Goal: Information Seeking & Learning: Learn about a topic

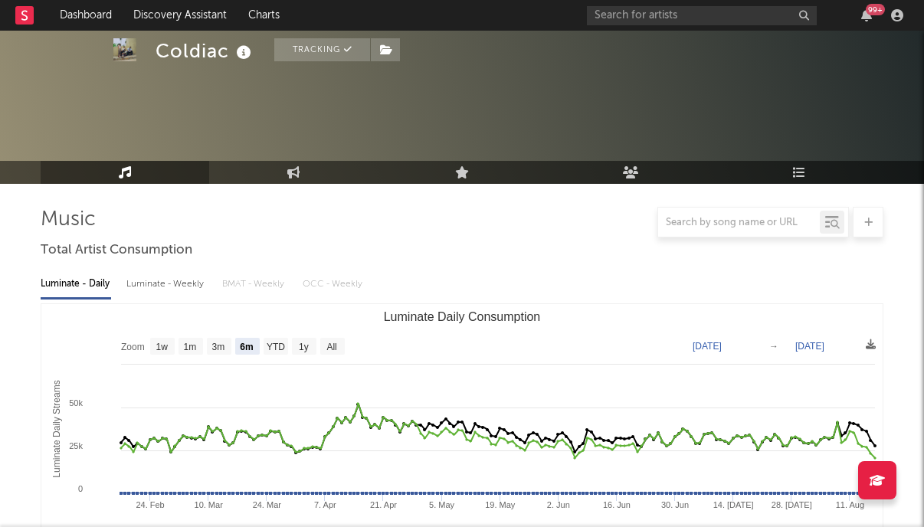
select select "6m"
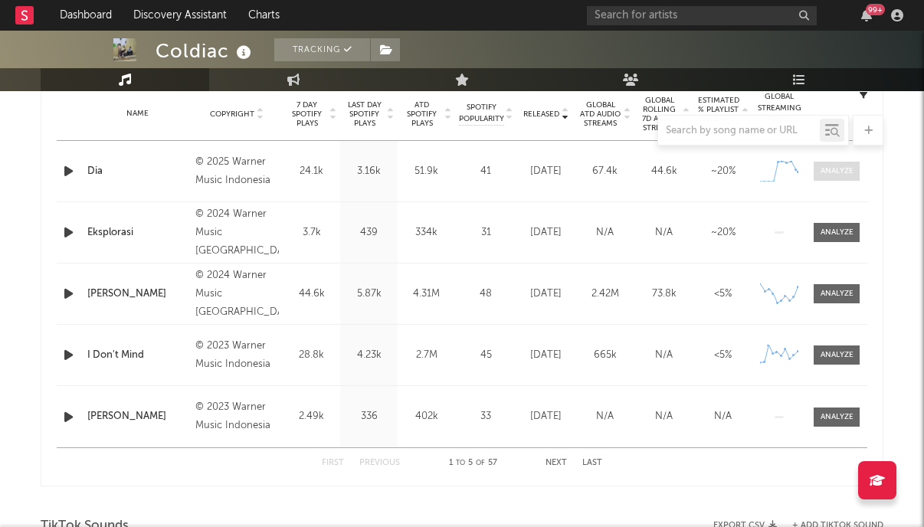
click at [841, 168] on div at bounding box center [837, 171] width 33 height 11
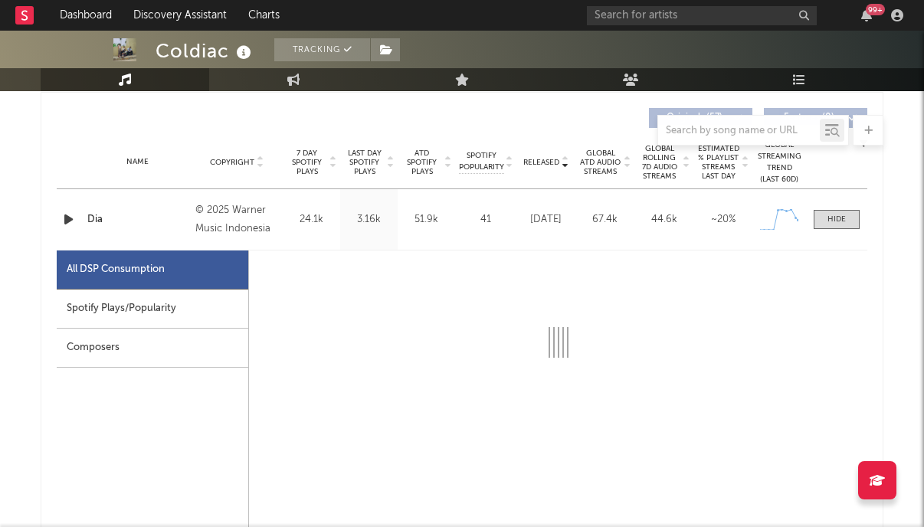
scroll to position [592, 0]
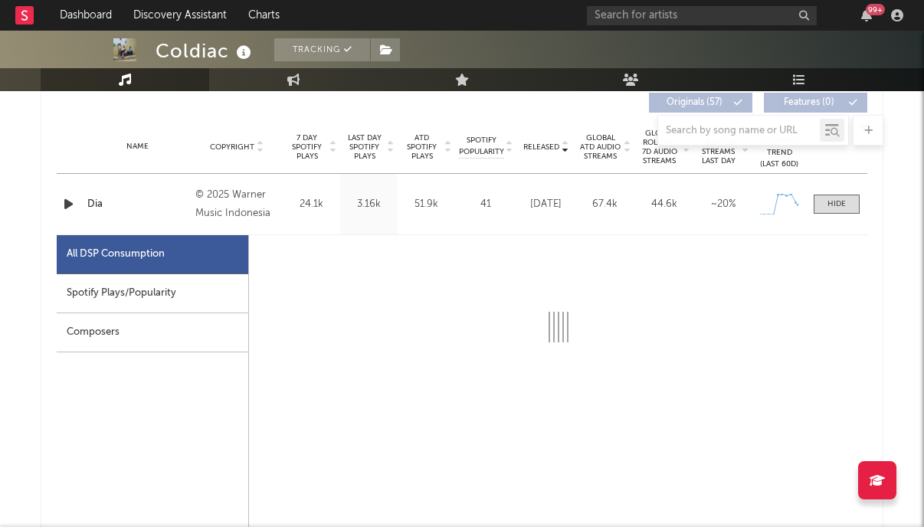
select select "1w"
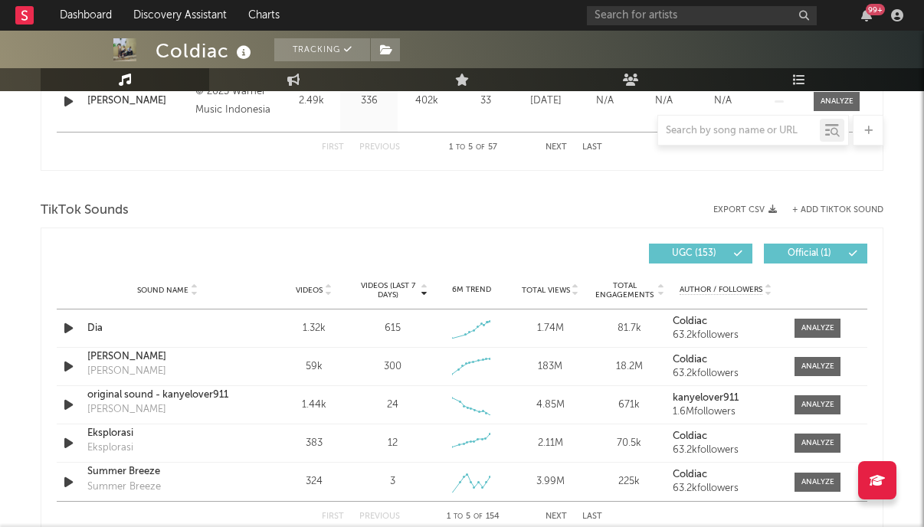
scroll to position [1668, 0]
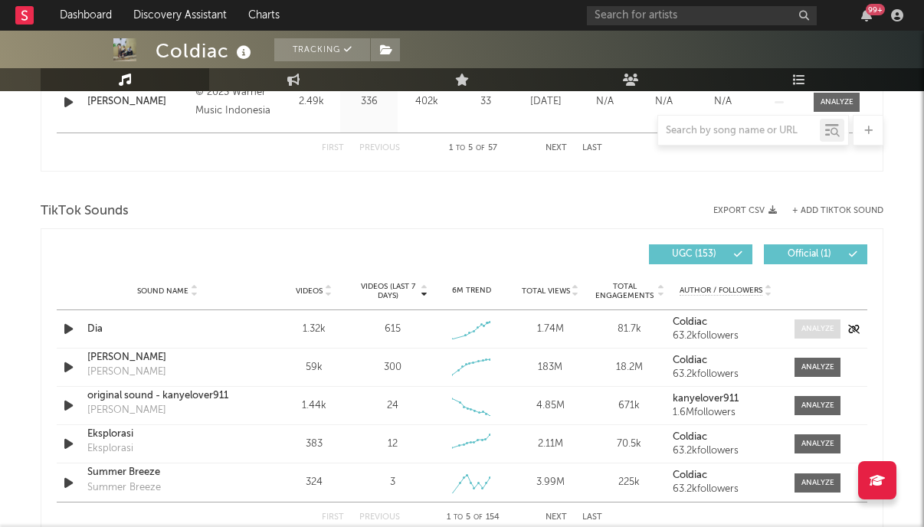
click at [802, 330] on div at bounding box center [818, 328] width 33 height 11
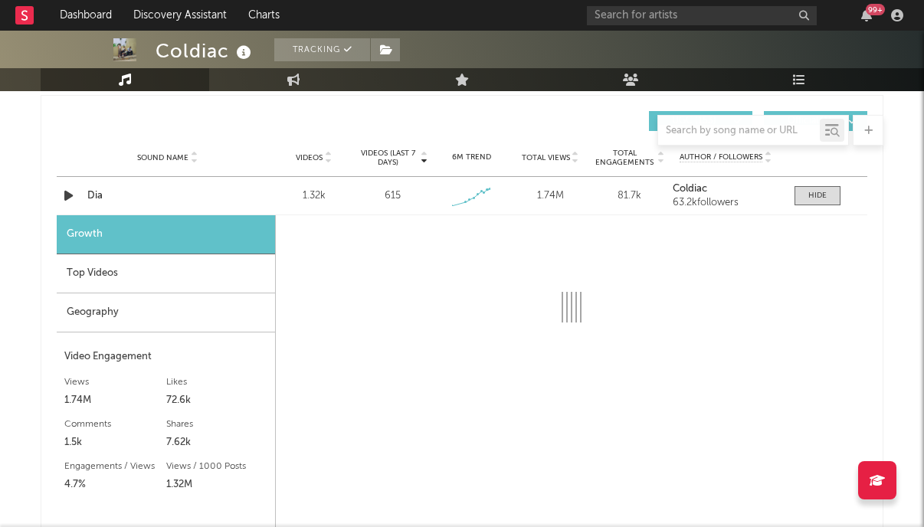
scroll to position [1816, 0]
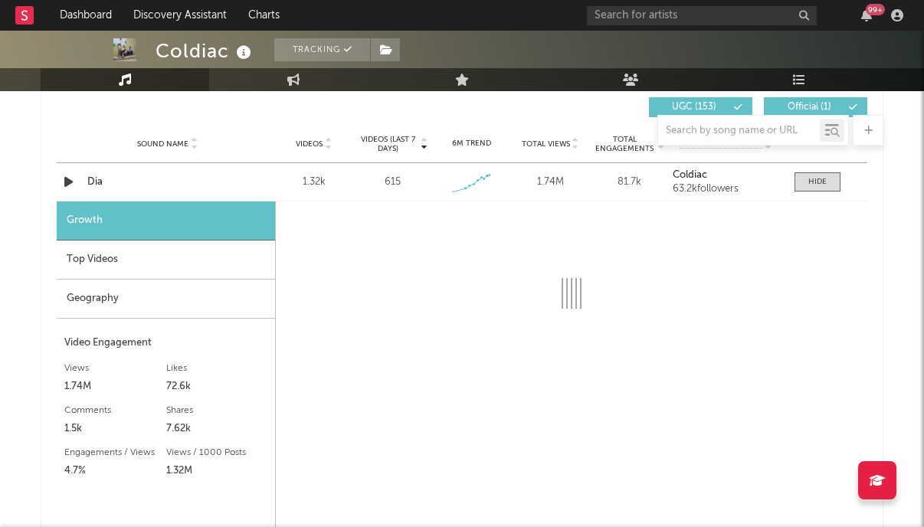
select select "1w"
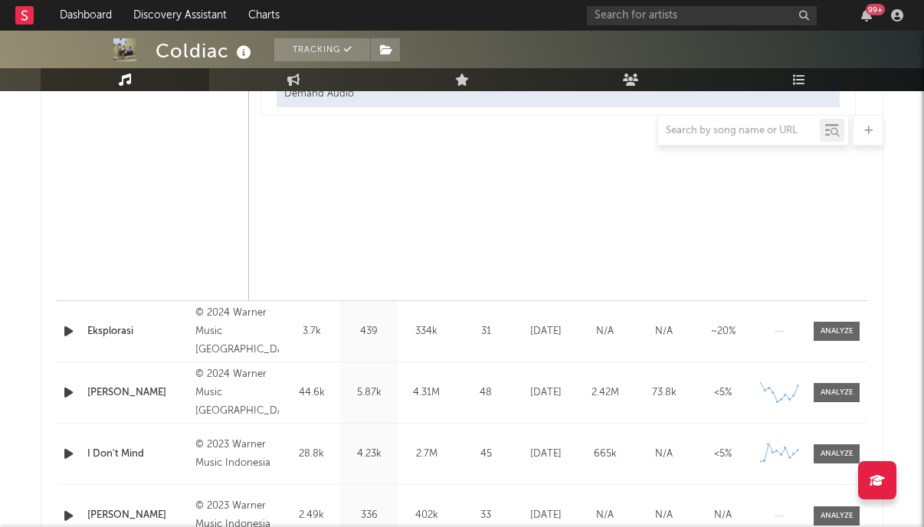
scroll to position [1403, 0]
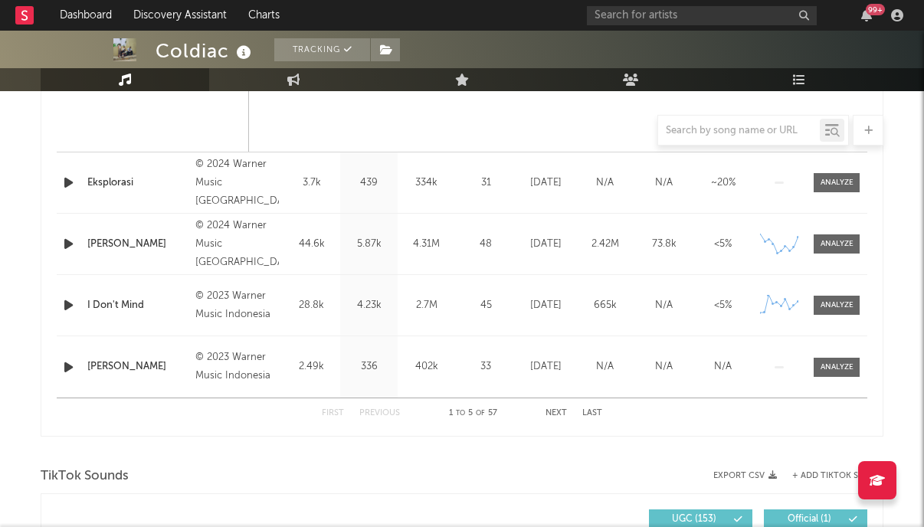
click at [553, 412] on button "Next" at bounding box center [556, 413] width 21 height 8
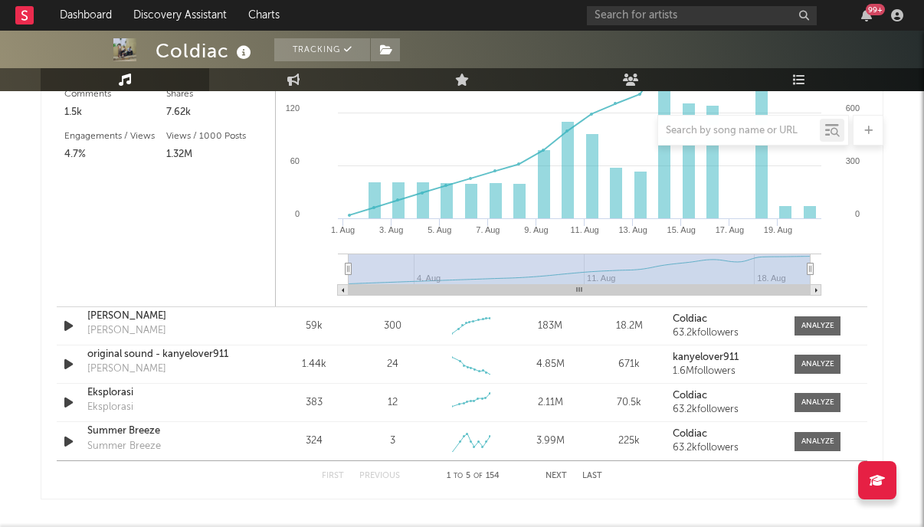
click at [560, 478] on button "Next" at bounding box center [556, 476] width 21 height 8
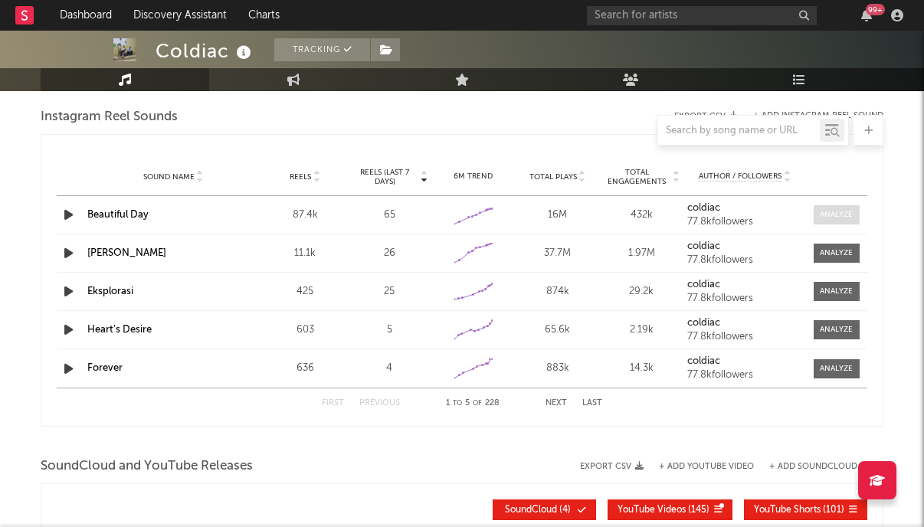
click at [835, 213] on div at bounding box center [836, 214] width 33 height 11
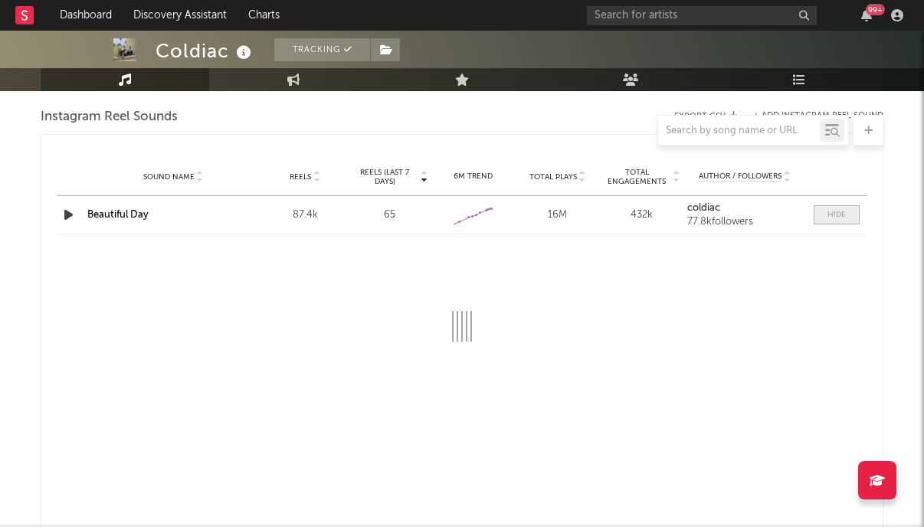
select select "6m"
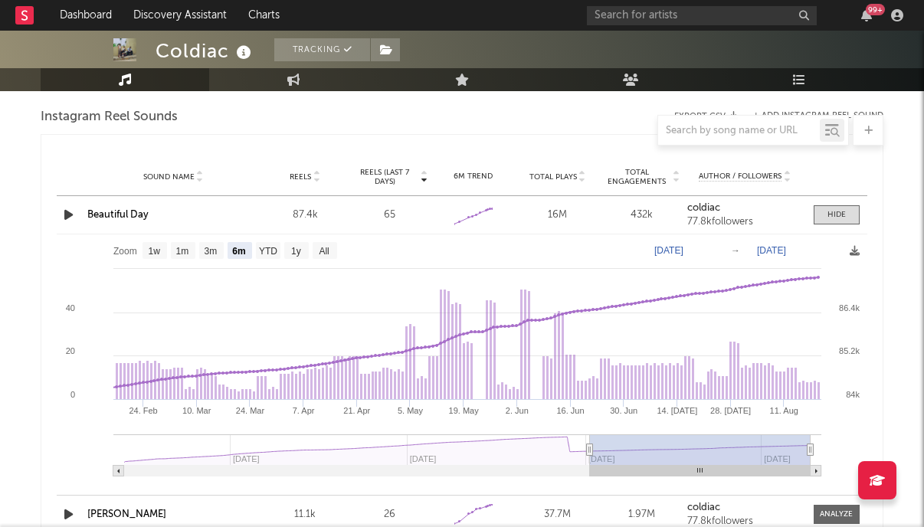
type input "[DATE]"
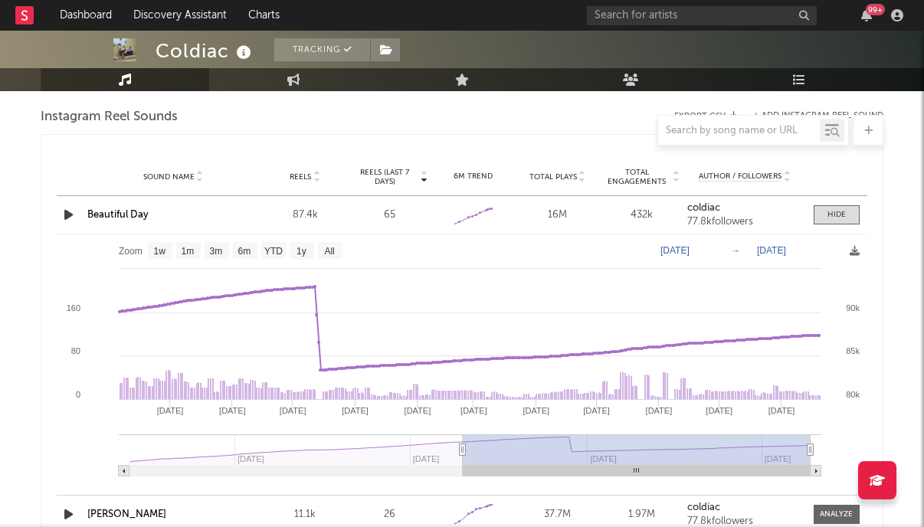
select select "1y"
type input "[DATE]"
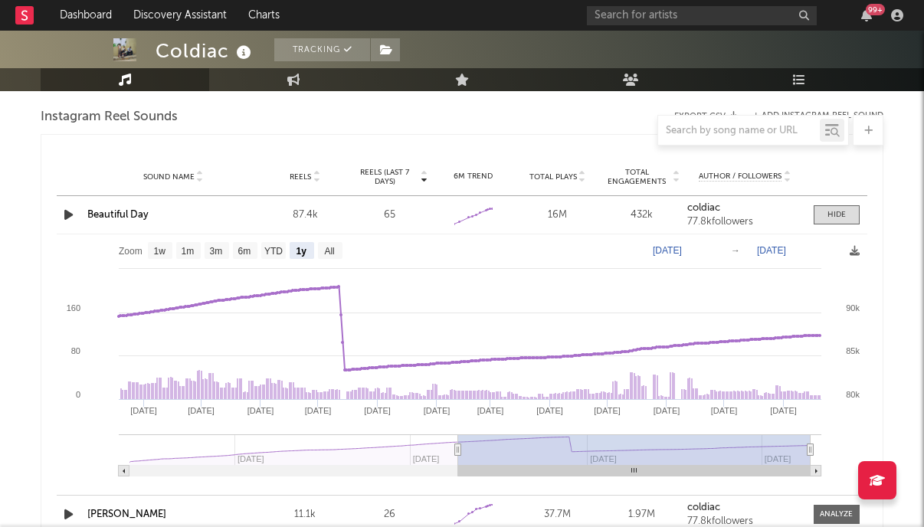
drag, startPoint x: 633, startPoint y: 448, endPoint x: 458, endPoint y: 439, distance: 174.9
click at [458, 439] on g at bounding box center [470, 456] width 703 height 42
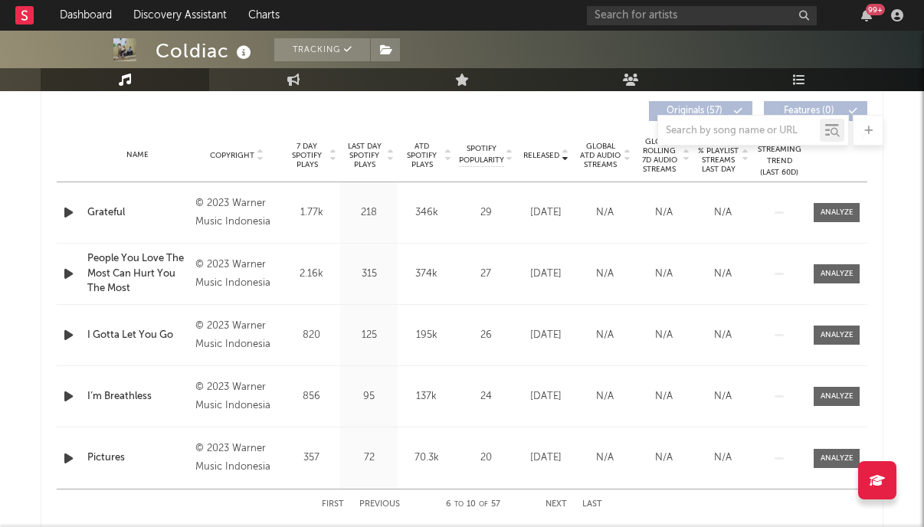
scroll to position [602, 0]
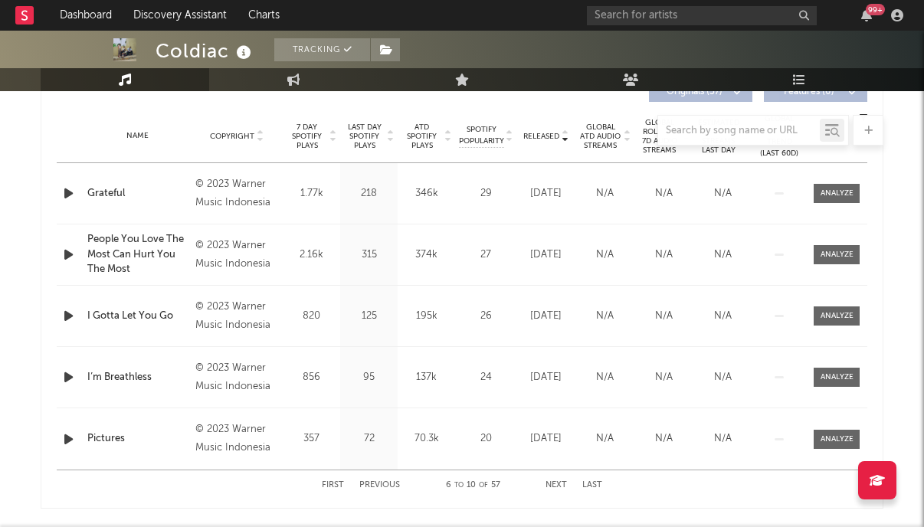
click at [550, 485] on button "Next" at bounding box center [556, 485] width 21 height 8
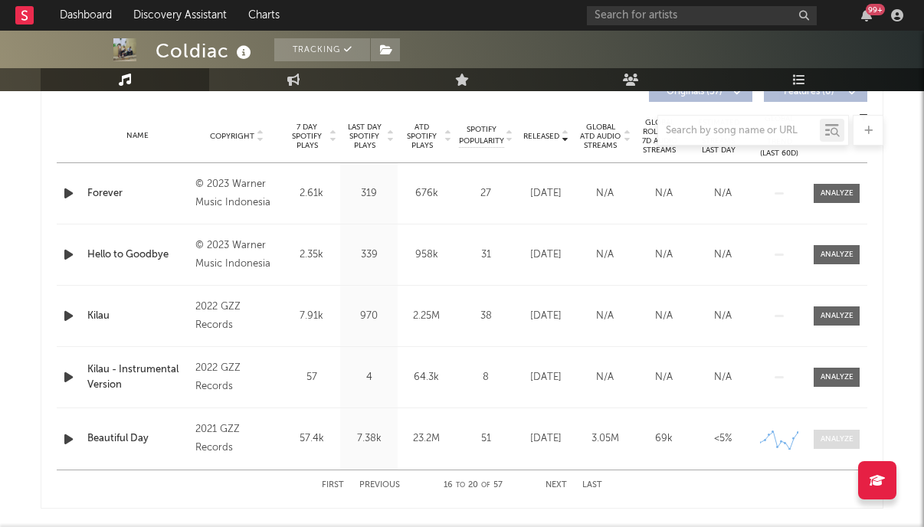
click at [846, 434] on div at bounding box center [837, 439] width 33 height 11
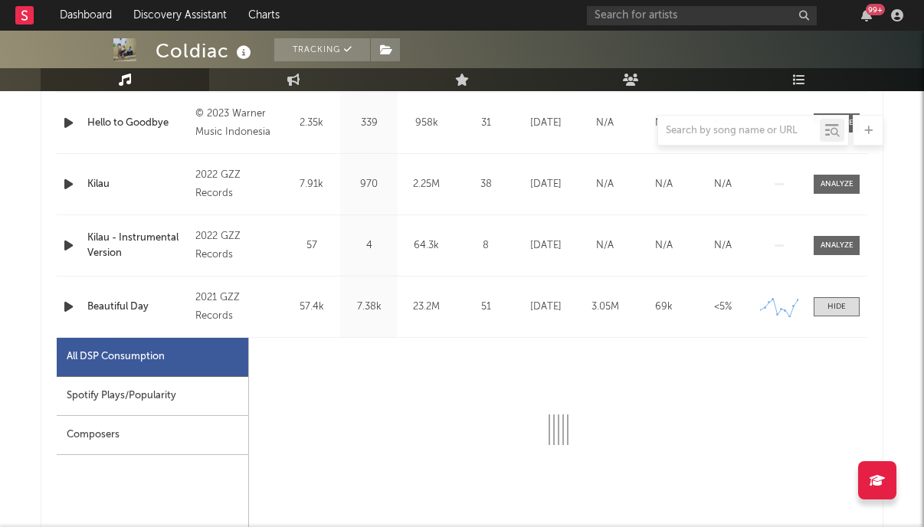
scroll to position [954, 0]
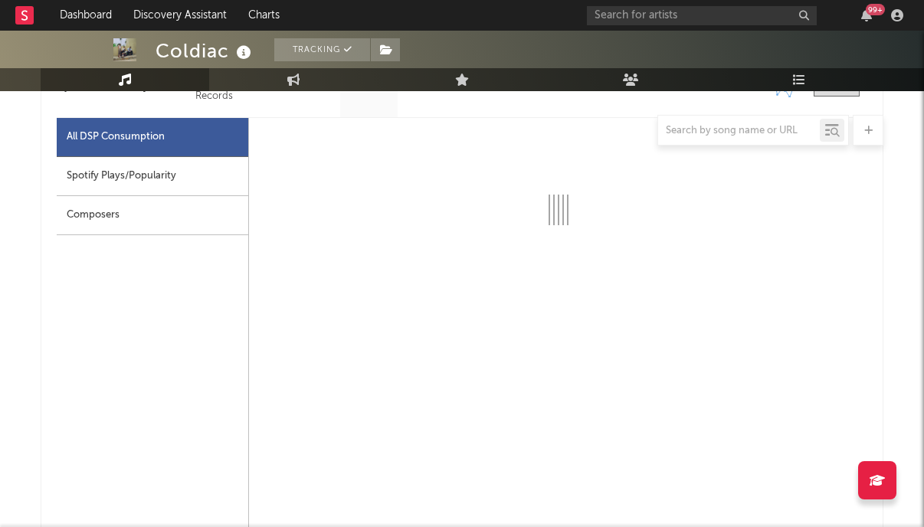
select select "6m"
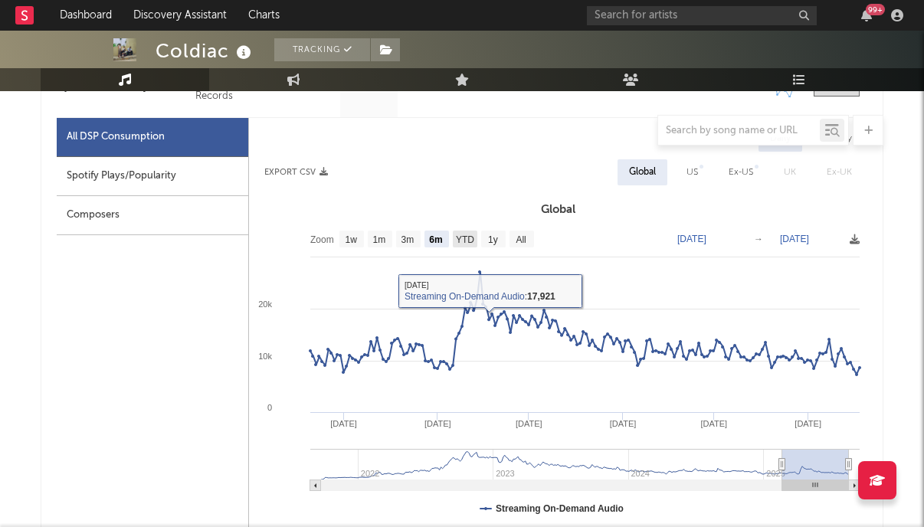
click at [471, 239] on text "YTD" at bounding box center [465, 240] width 18 height 11
select select "YTD"
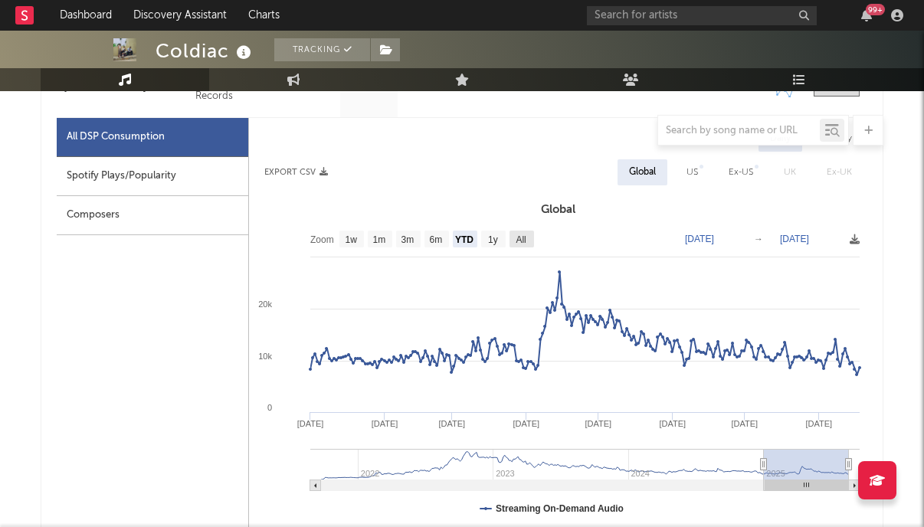
click at [523, 238] on text "All" at bounding box center [521, 240] width 10 height 11
select select "All"
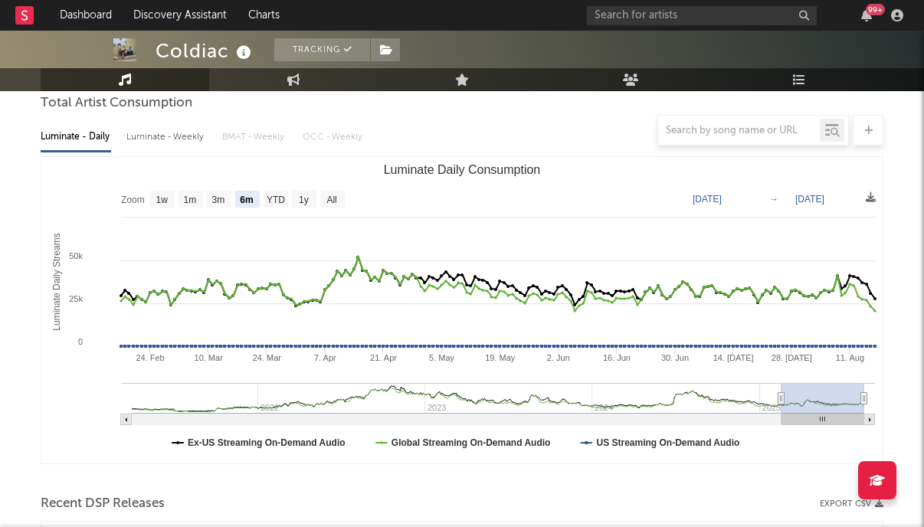
scroll to position [0, 0]
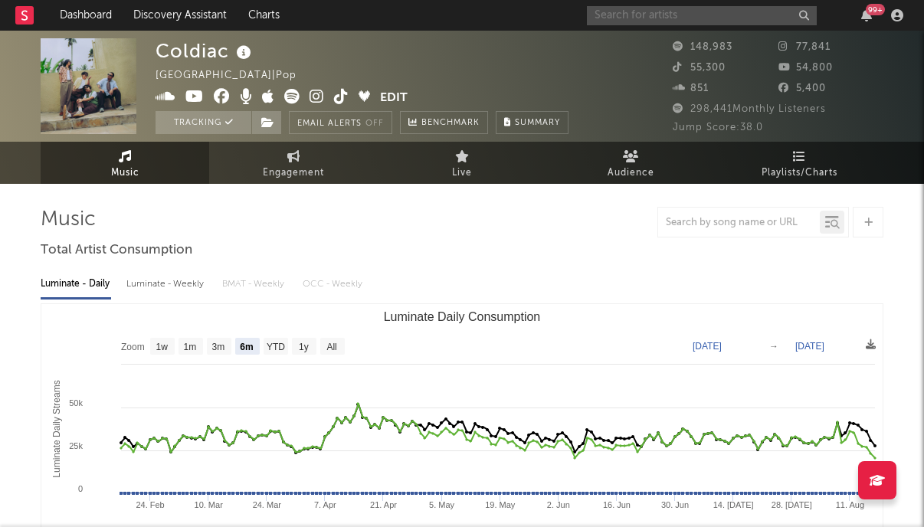
click at [680, 11] on input "text" at bounding box center [702, 15] width 230 height 19
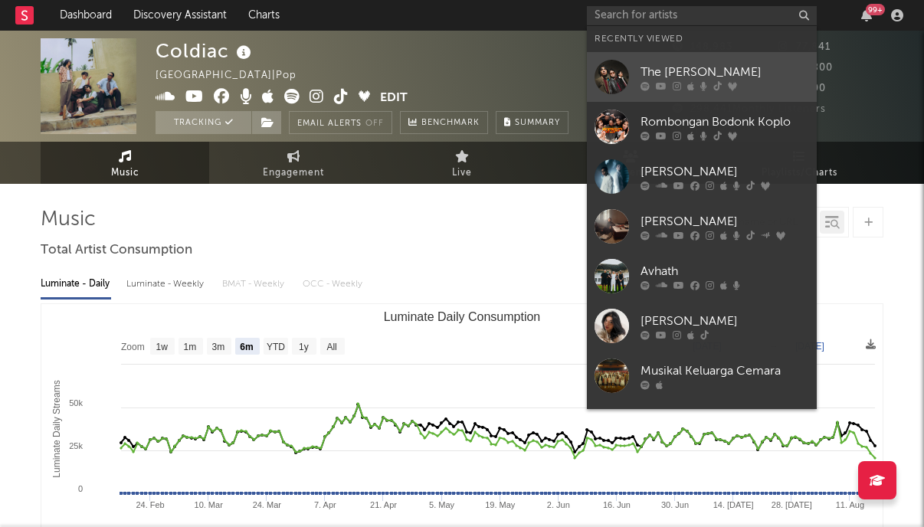
click at [679, 71] on div "The [PERSON_NAME]" at bounding box center [725, 72] width 169 height 18
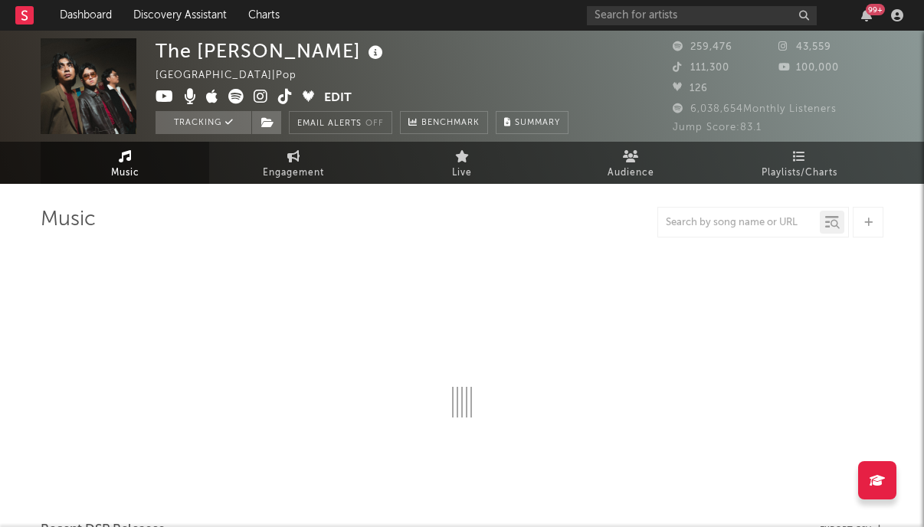
select select "6m"
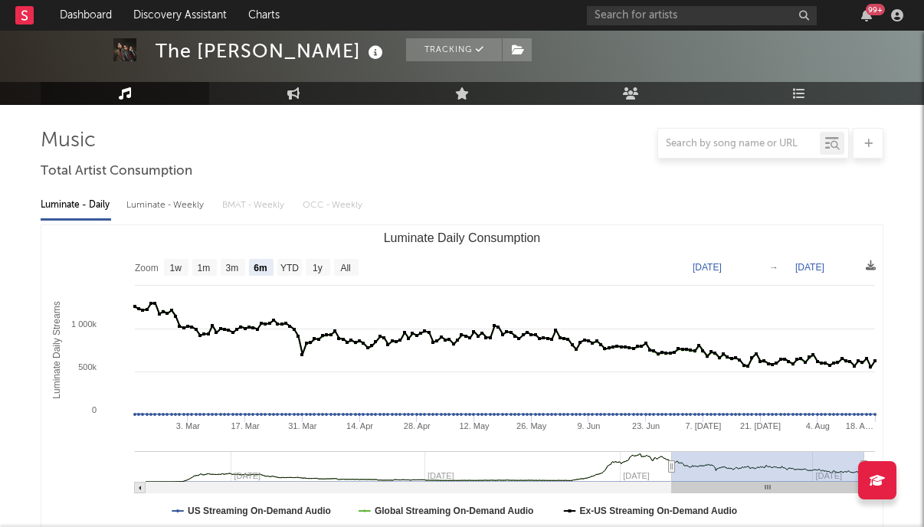
scroll to position [166, 0]
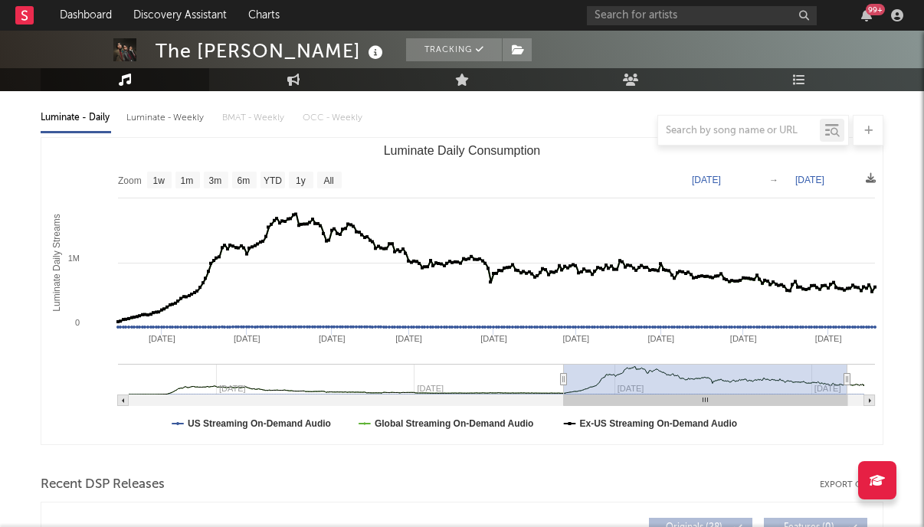
type input "[DATE]"
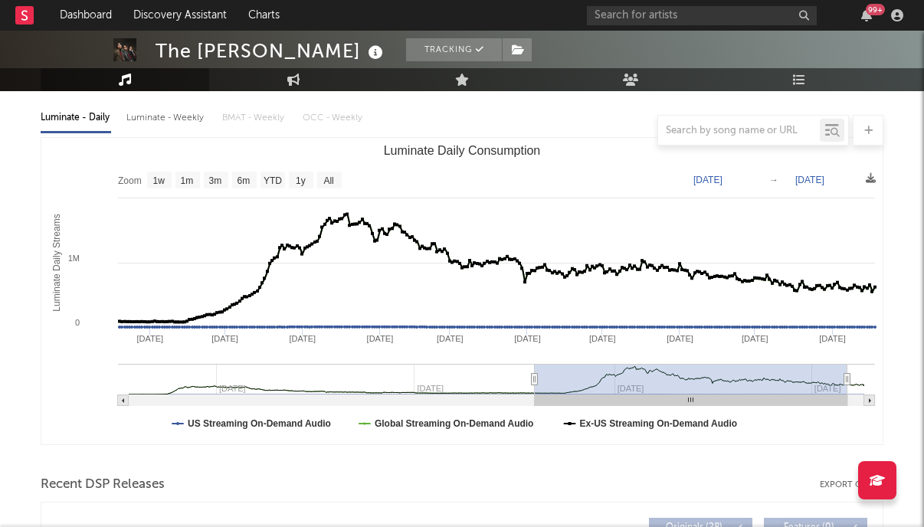
drag, startPoint x: 670, startPoint y: 381, endPoint x: 535, endPoint y: 389, distance: 135.1
click at [535, 389] on g "Luminate Daily Consumption" at bounding box center [496, 385] width 757 height 42
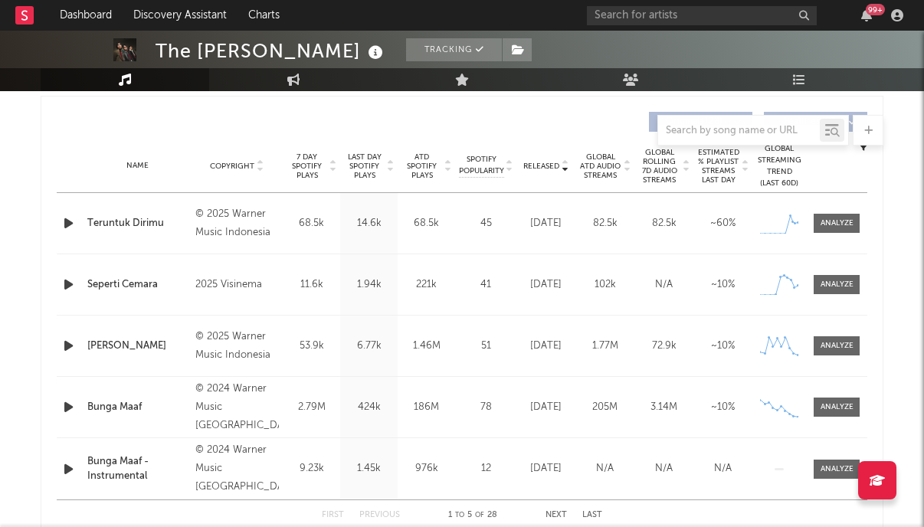
scroll to position [578, 0]
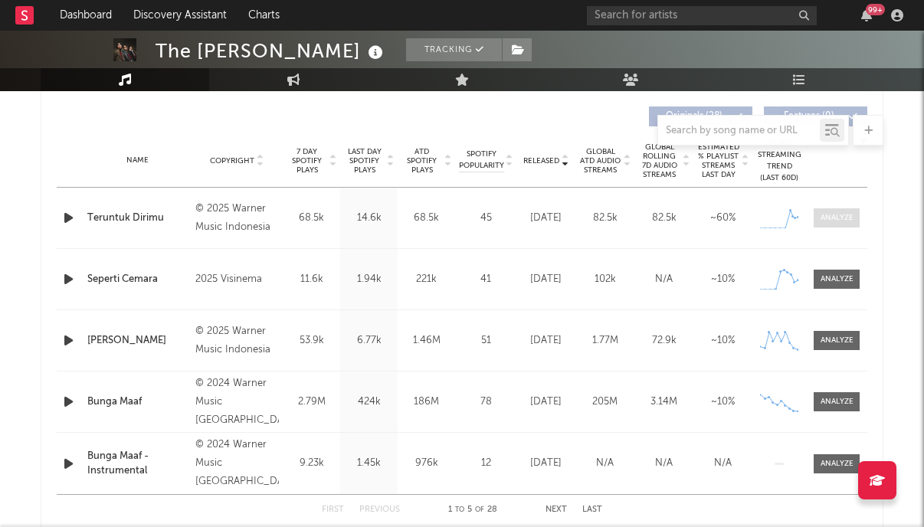
click at [841, 222] on div at bounding box center [837, 217] width 33 height 11
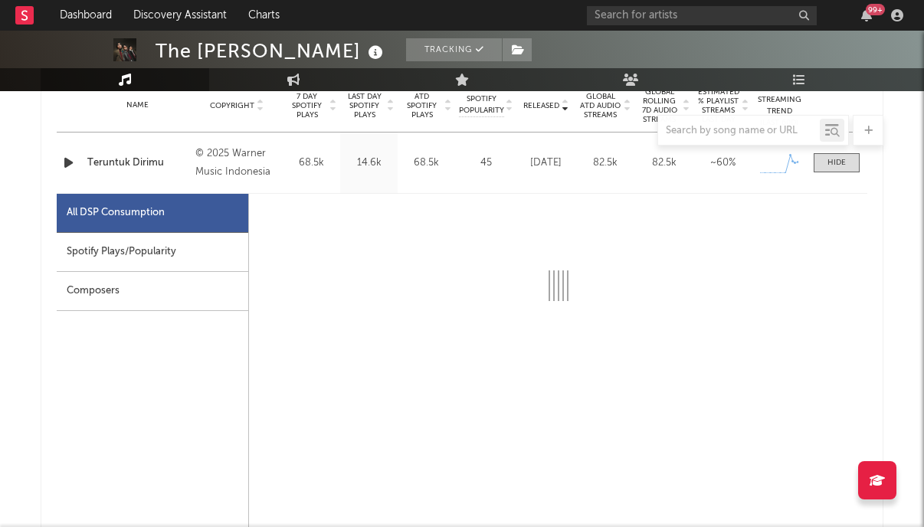
scroll to position [731, 0]
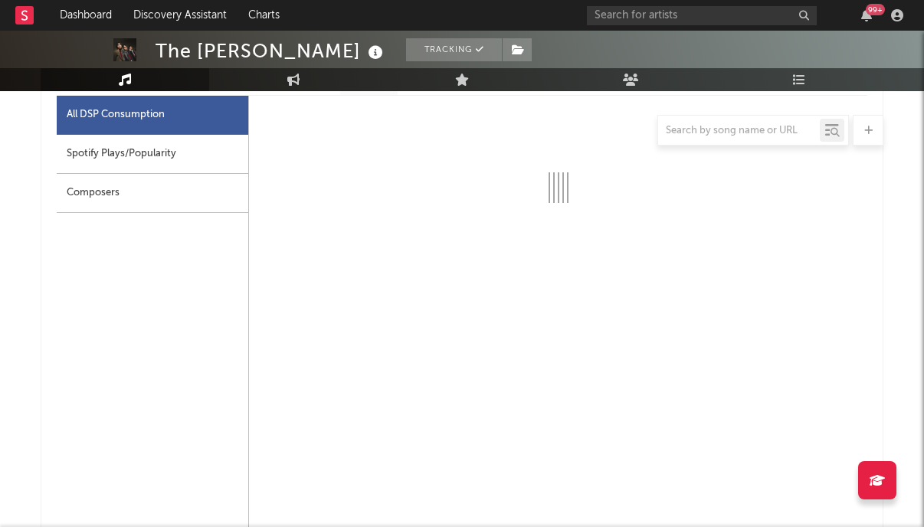
select select "1w"
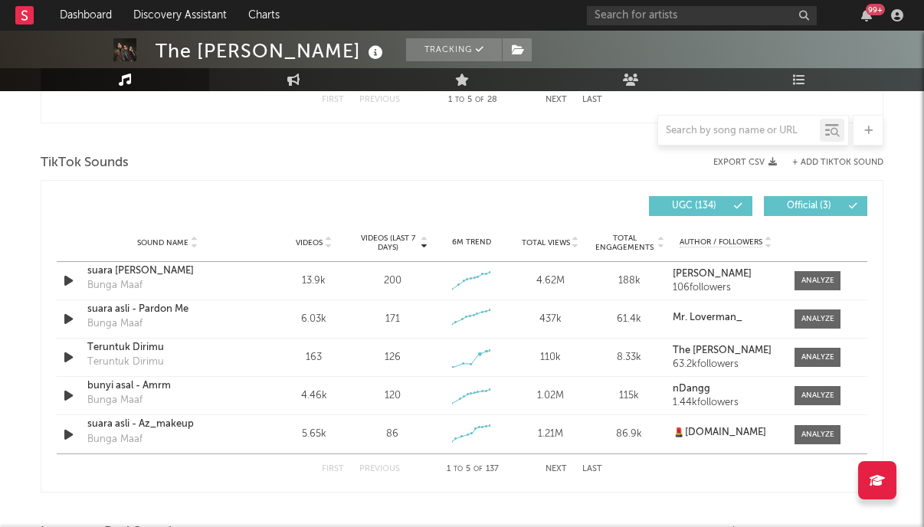
scroll to position [1727, 0]
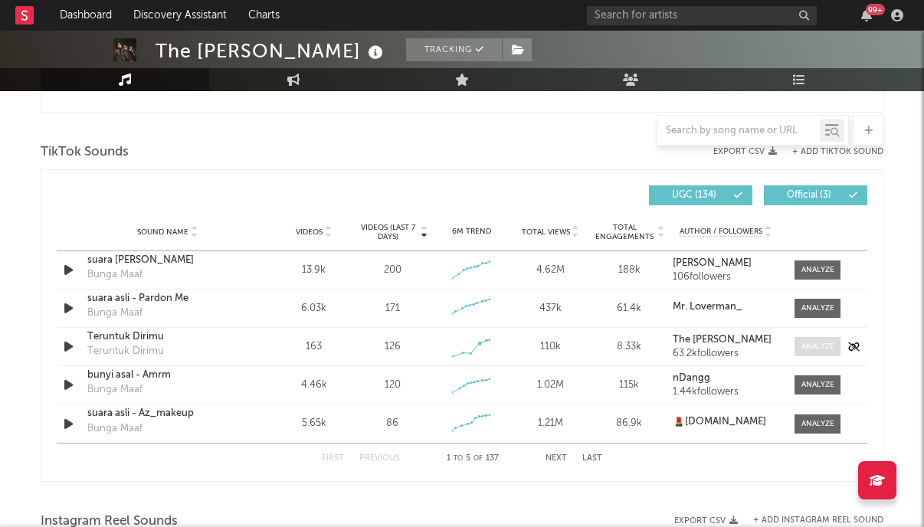
click at [822, 346] on div at bounding box center [818, 346] width 33 height 11
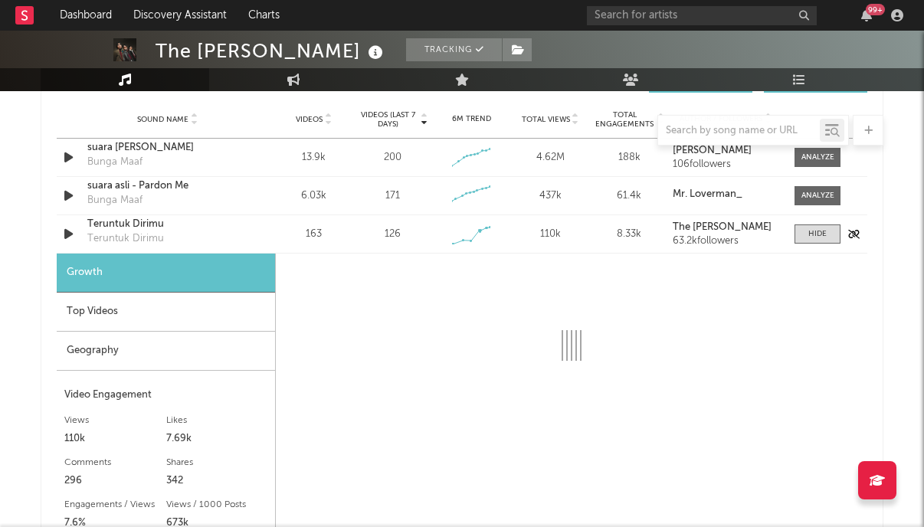
scroll to position [1995, 0]
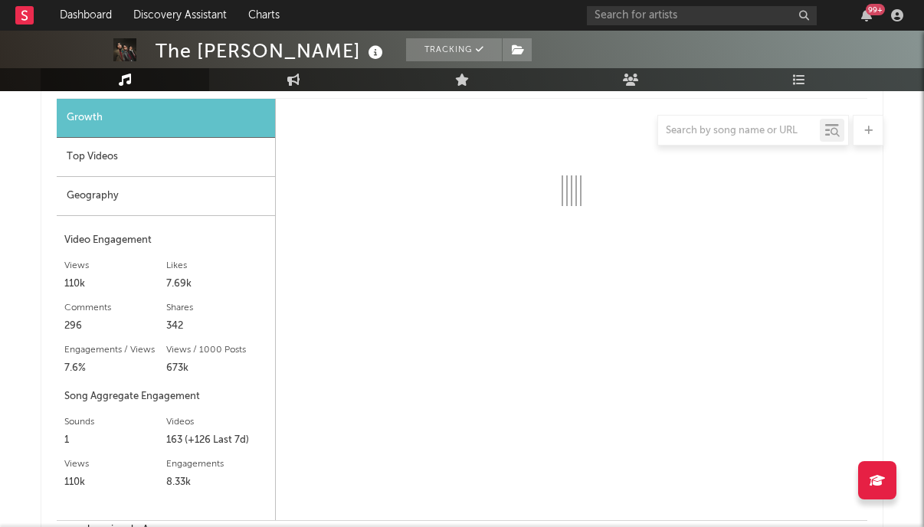
select select "1w"
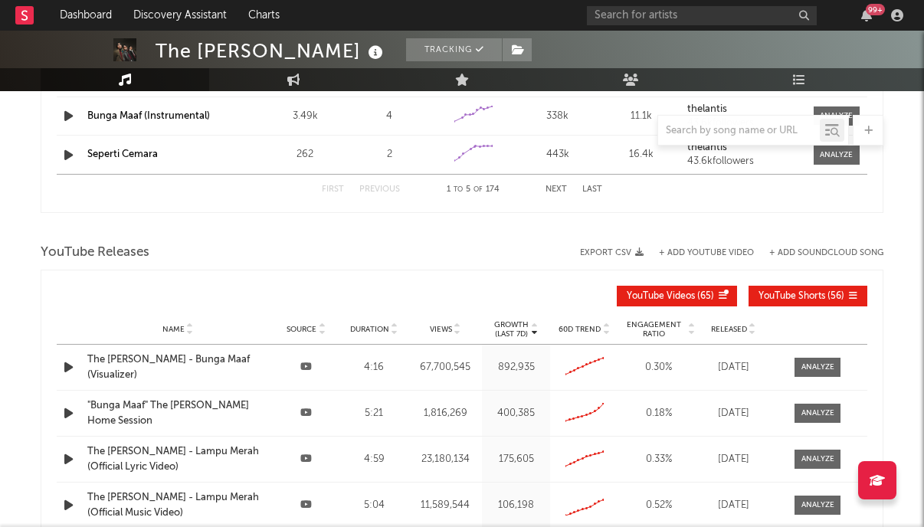
scroll to position [2970, 0]
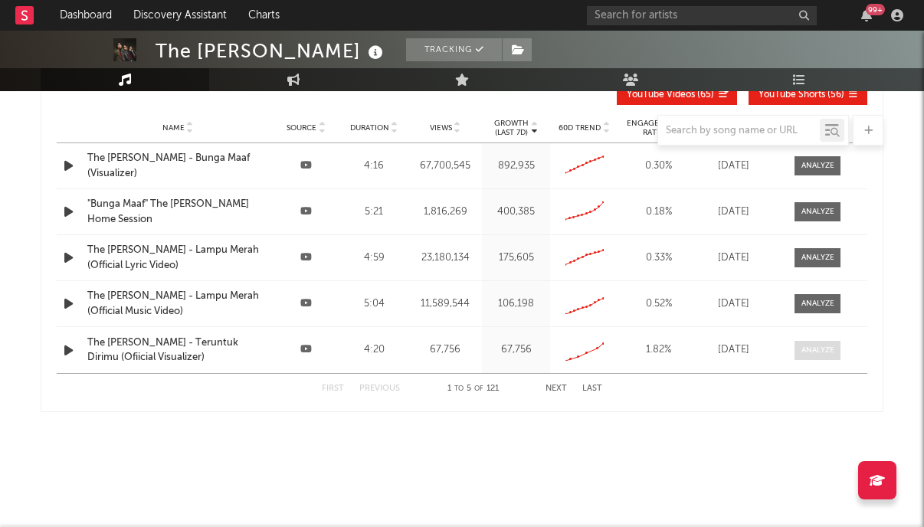
click at [832, 353] on div at bounding box center [818, 350] width 33 height 11
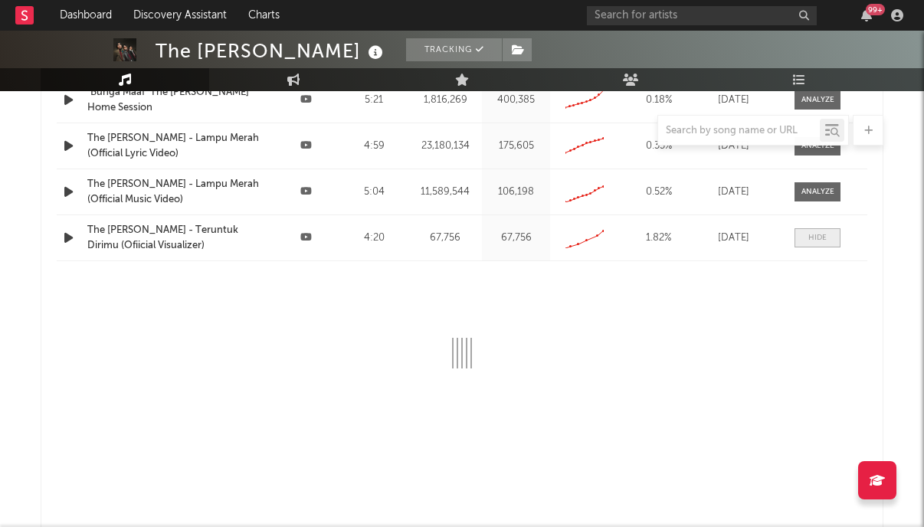
scroll to position [3237, 0]
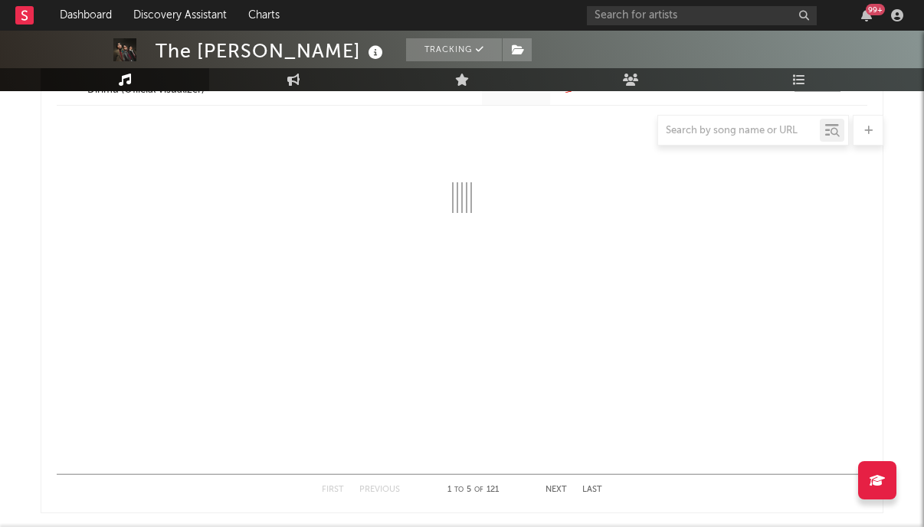
select select "All"
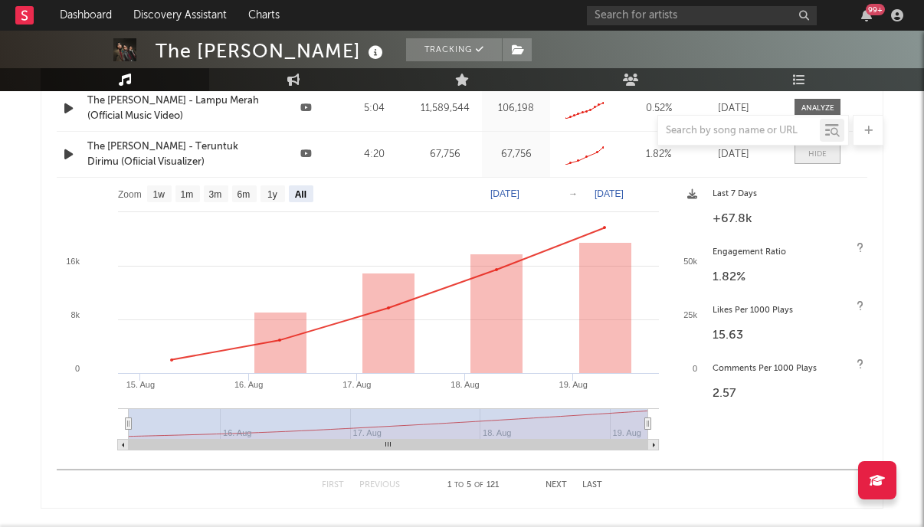
scroll to position [3166, 0]
